Goal: Task Accomplishment & Management: Complete application form

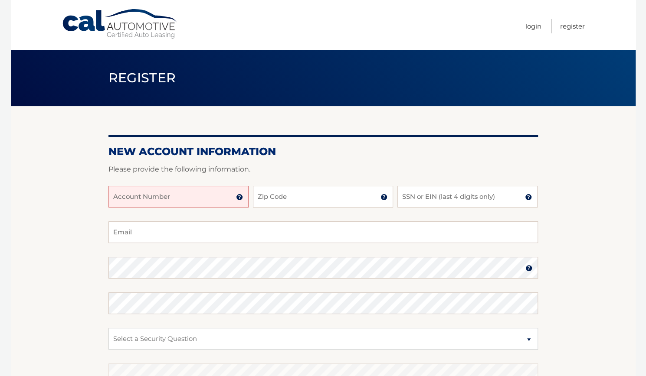
click at [179, 196] on input "Account Number" at bounding box center [178, 197] width 140 height 22
type input "44455977014"
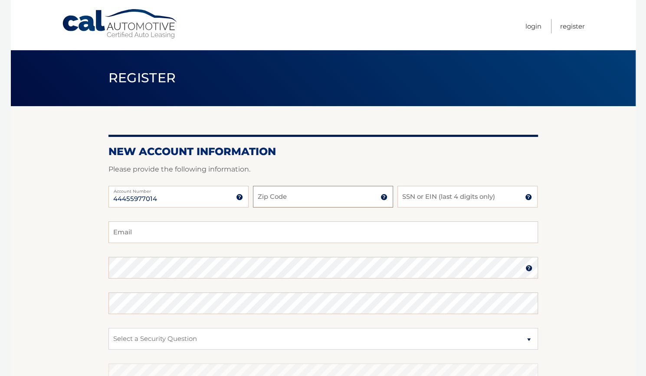
click at [277, 198] on input "Zip Code" at bounding box center [323, 197] width 140 height 22
type input "11570"
click at [410, 201] on input "SSN or EIN (last 4 digits only)" at bounding box center [467, 197] width 140 height 22
type input "1922"
click at [371, 224] on input "Email" at bounding box center [322, 233] width 429 height 22
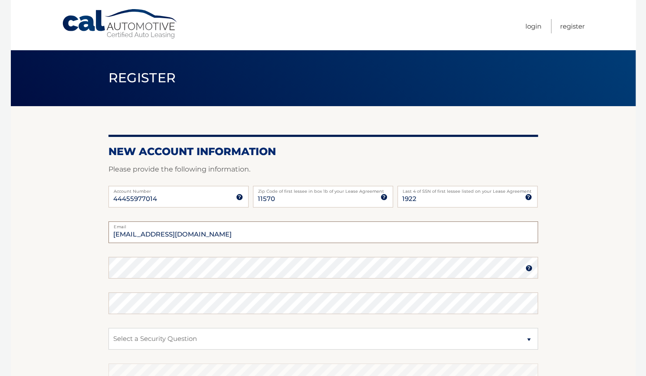
type input "[EMAIL_ADDRESS][DOMAIN_NAME]"
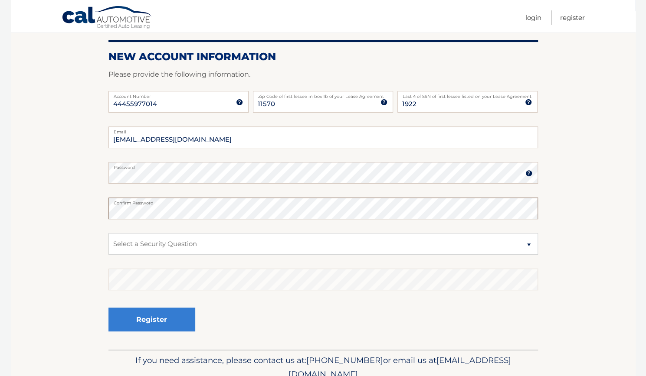
scroll to position [96, 0]
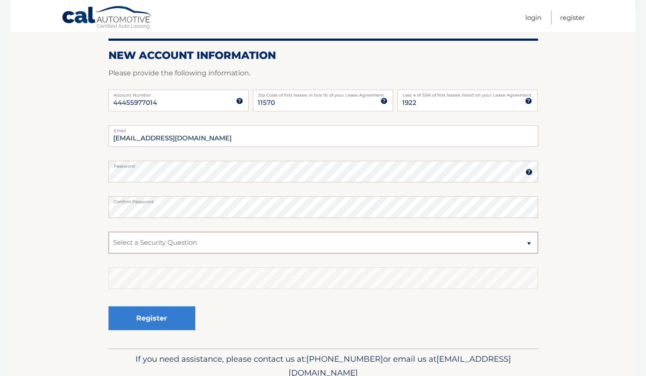
click at [347, 244] on select "Select a Security Question What was the name of your elementary school? What is…" at bounding box center [322, 243] width 429 height 22
select select "2"
click at [108, 232] on select "Select a Security Question What was the name of your elementary school? What is…" at bounding box center [322, 243] width 429 height 22
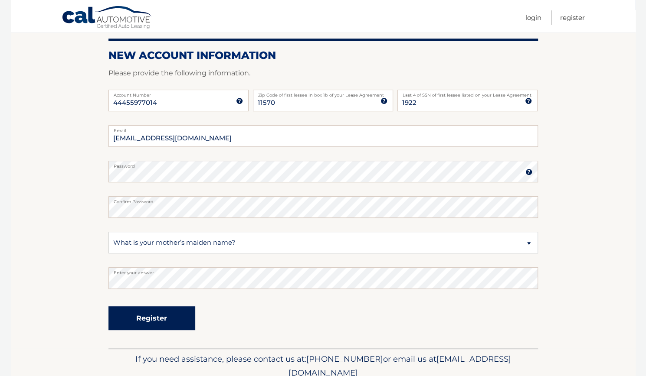
click at [176, 319] on button "Register" at bounding box center [151, 319] width 87 height 24
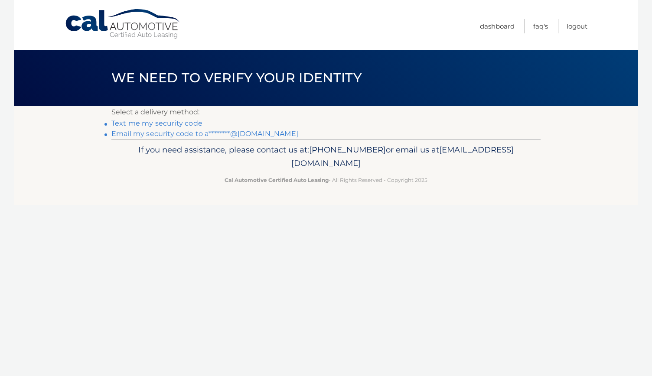
click at [162, 124] on link "Text me my security code" at bounding box center [156, 123] width 91 height 8
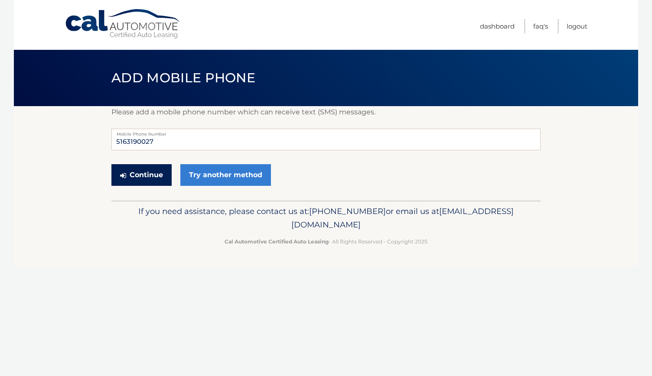
click at [143, 178] on button "Continue" at bounding box center [141, 175] width 60 height 22
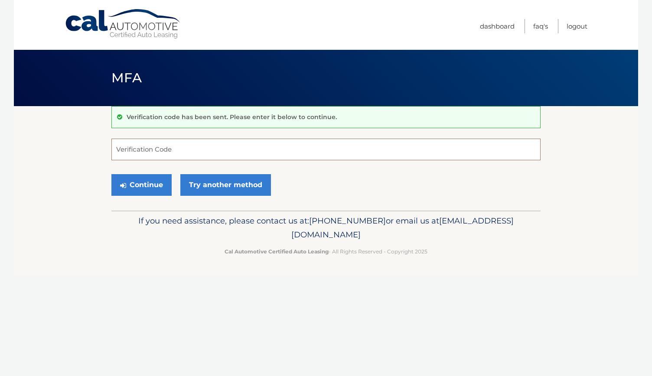
click at [157, 154] on input "Verification Code" at bounding box center [325, 150] width 429 height 22
type input "996952"
click at [136, 190] on button "Continue" at bounding box center [141, 185] width 60 height 22
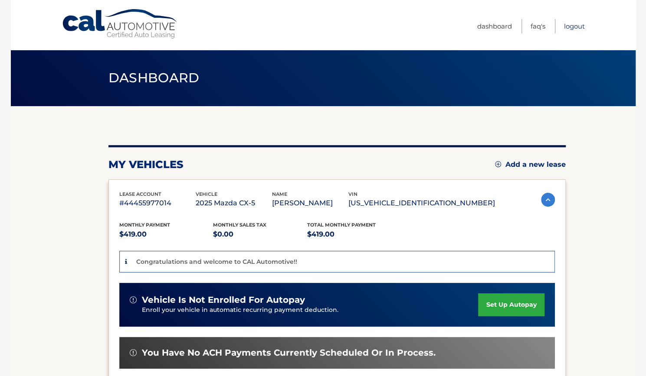
click at [567, 26] on link "Logout" at bounding box center [574, 26] width 21 height 14
